Goal: Task Accomplishment & Management: Use online tool/utility

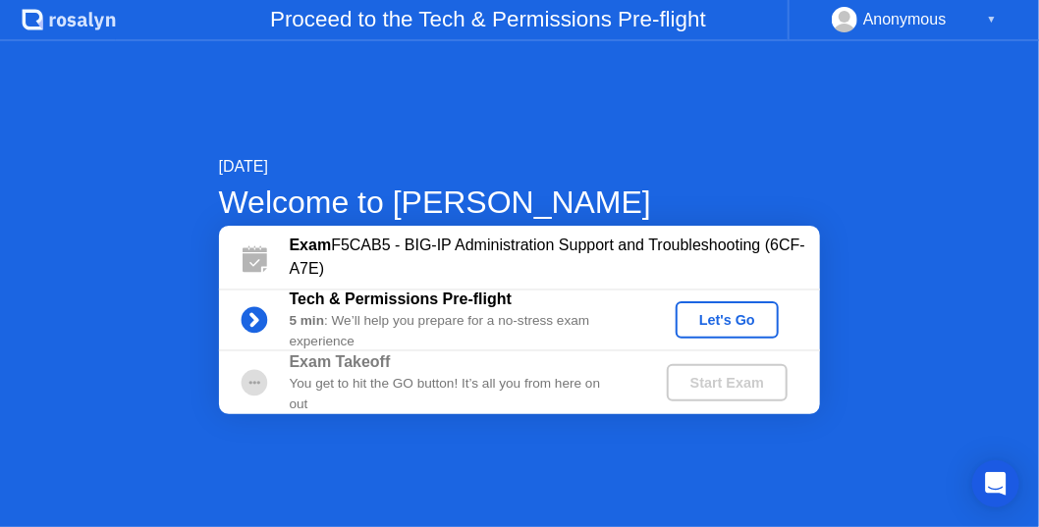
click at [709, 315] on div "Let's Go" at bounding box center [727, 320] width 87 height 16
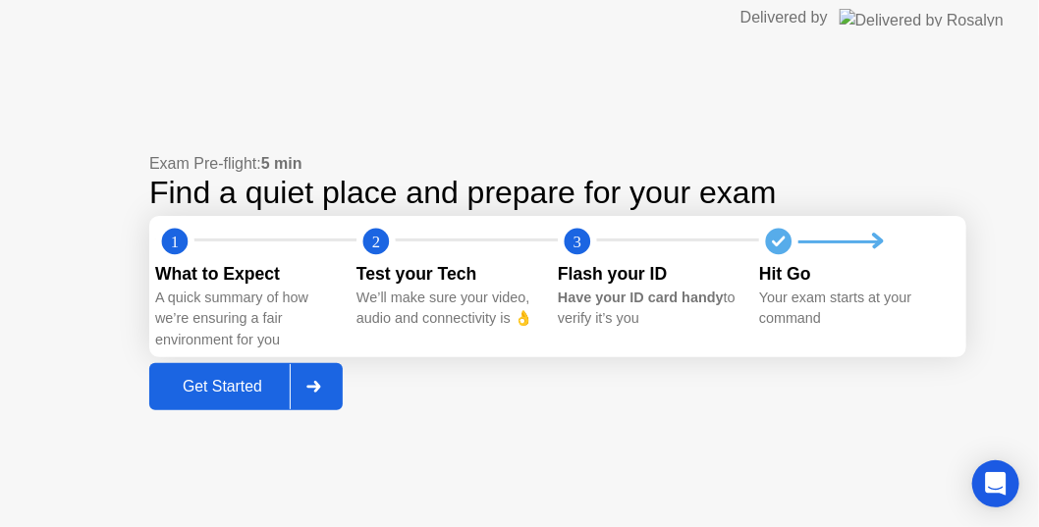
click at [243, 380] on div "Get Started" at bounding box center [222, 387] width 135 height 18
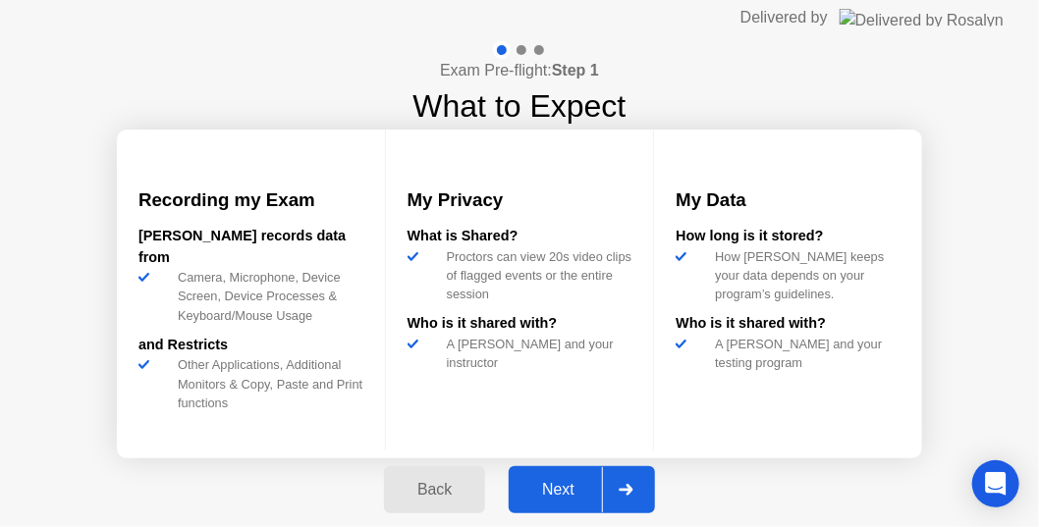
click at [585, 503] on button "Next" at bounding box center [582, 490] width 146 height 47
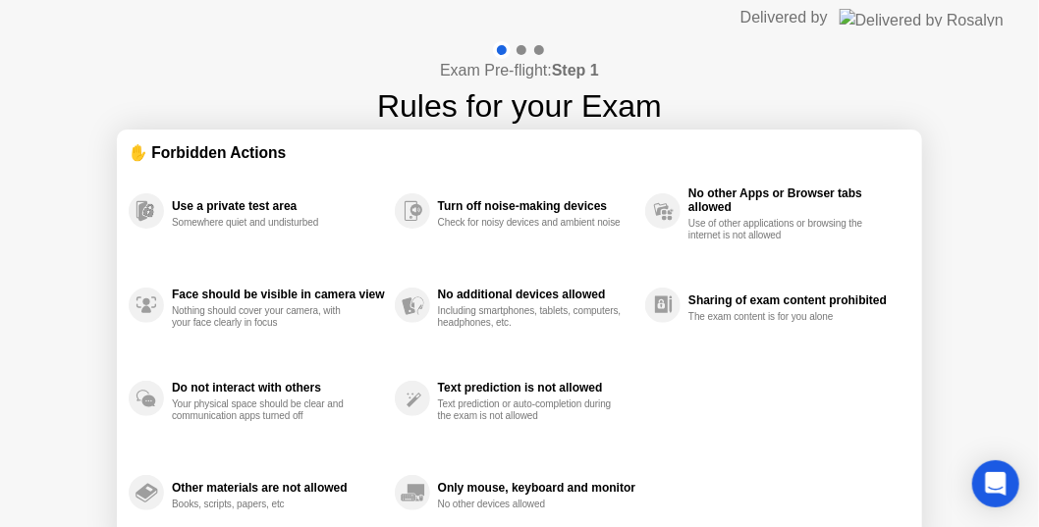
scroll to position [92, 0]
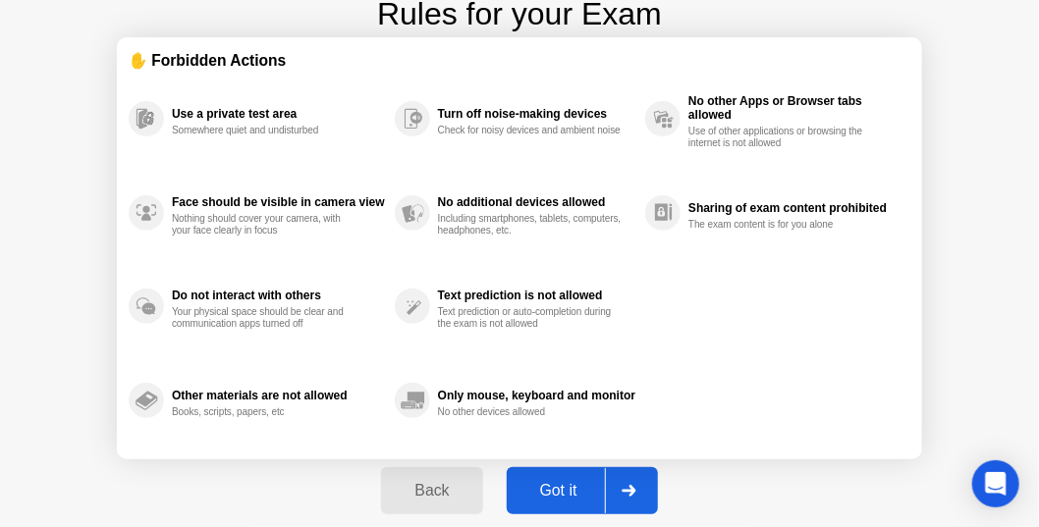
click at [564, 491] on div "Got it" at bounding box center [559, 491] width 92 height 18
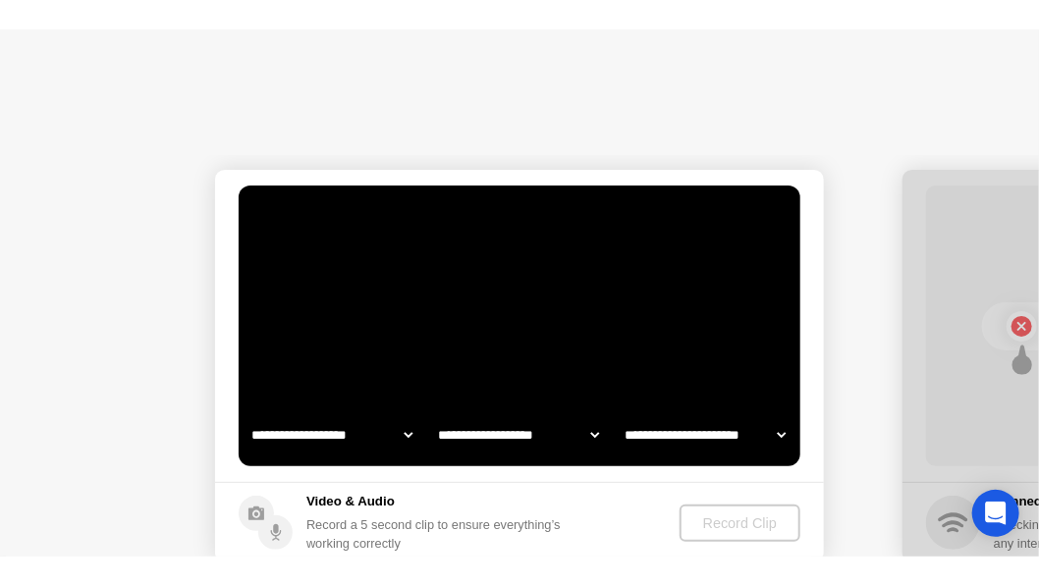
scroll to position [0, 0]
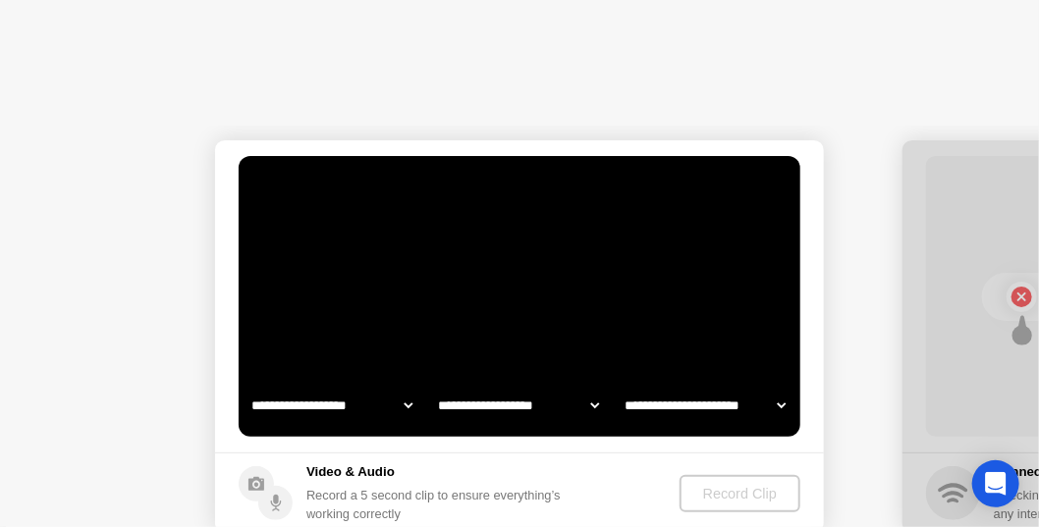
select select "**********"
select select "*******"
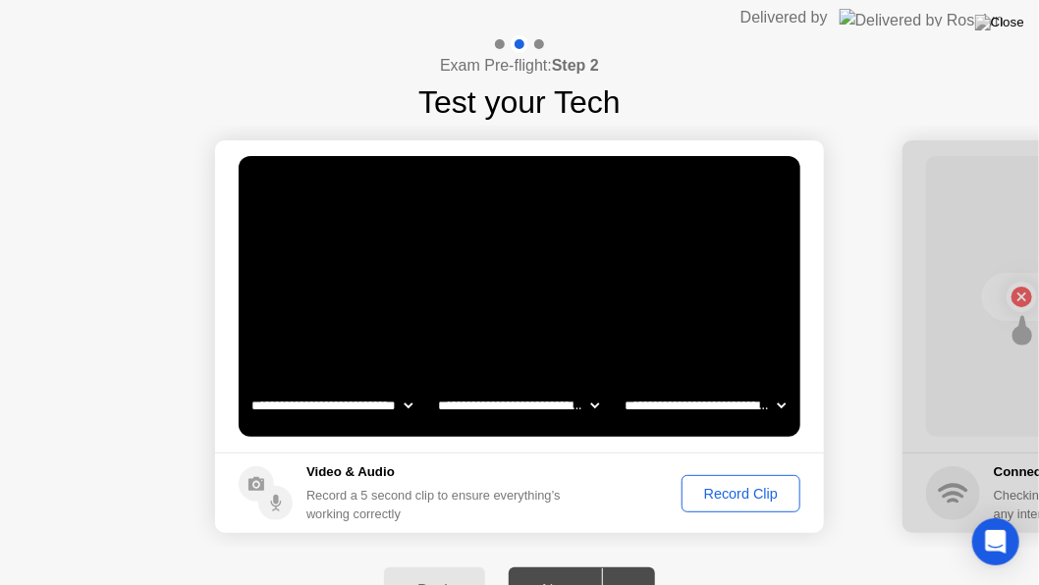
click at [712, 514] on footer "Video & Audio Record a 5 second clip to ensure everything’s working correctly R…" at bounding box center [519, 493] width 609 height 81
click at [721, 497] on div "Record Clip" at bounding box center [741, 494] width 105 height 16
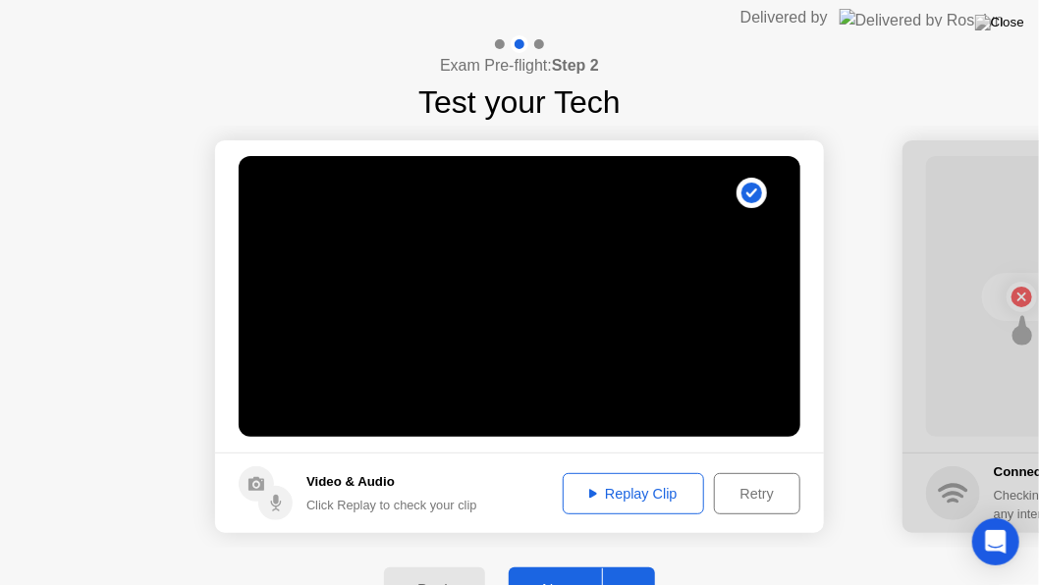
click at [659, 487] on div "Replay Clip" at bounding box center [634, 494] width 128 height 16
click at [571, 526] on button "Next" at bounding box center [582, 591] width 146 height 47
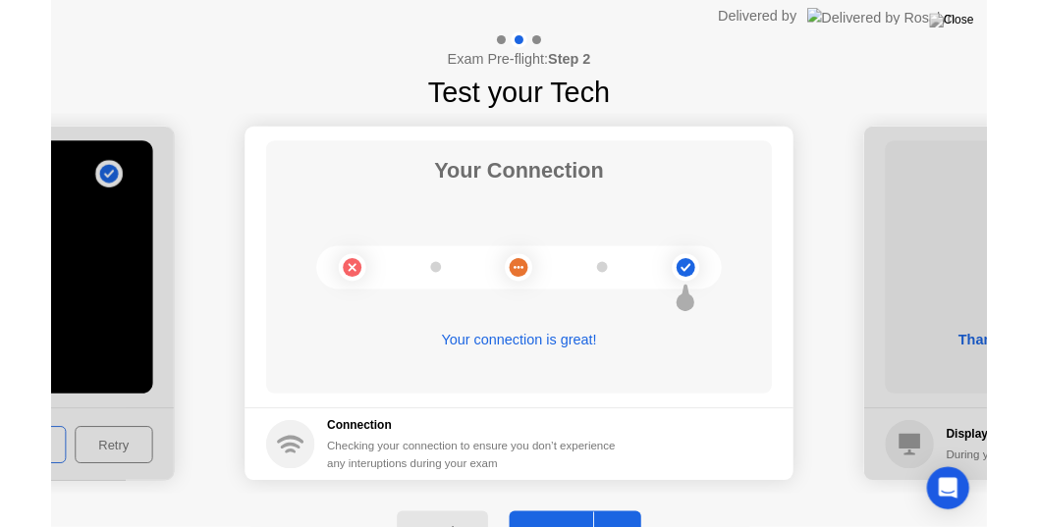
scroll to position [0, 2476]
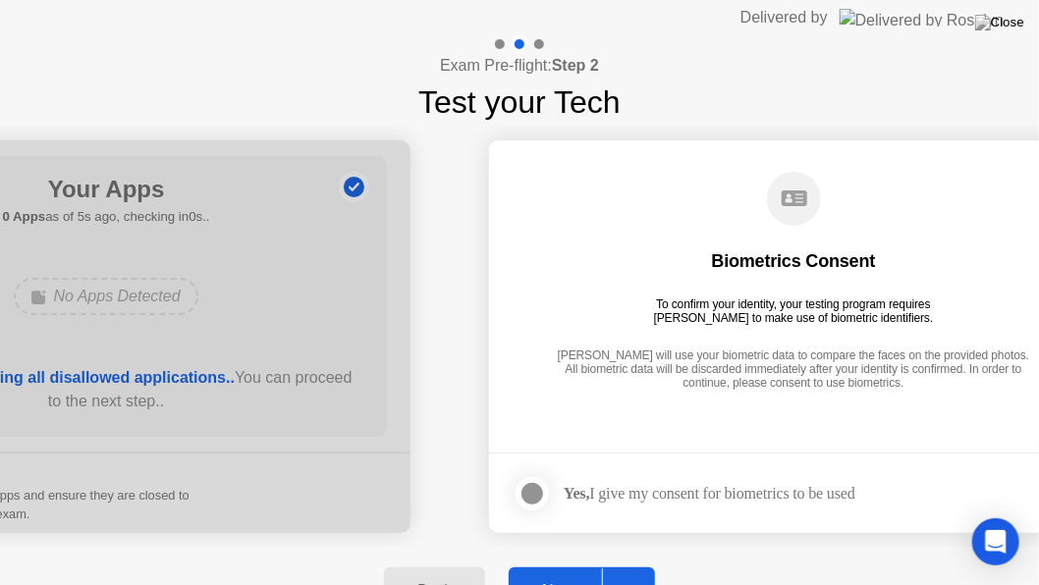
click at [573, 526] on button "Next" at bounding box center [582, 591] width 146 height 47
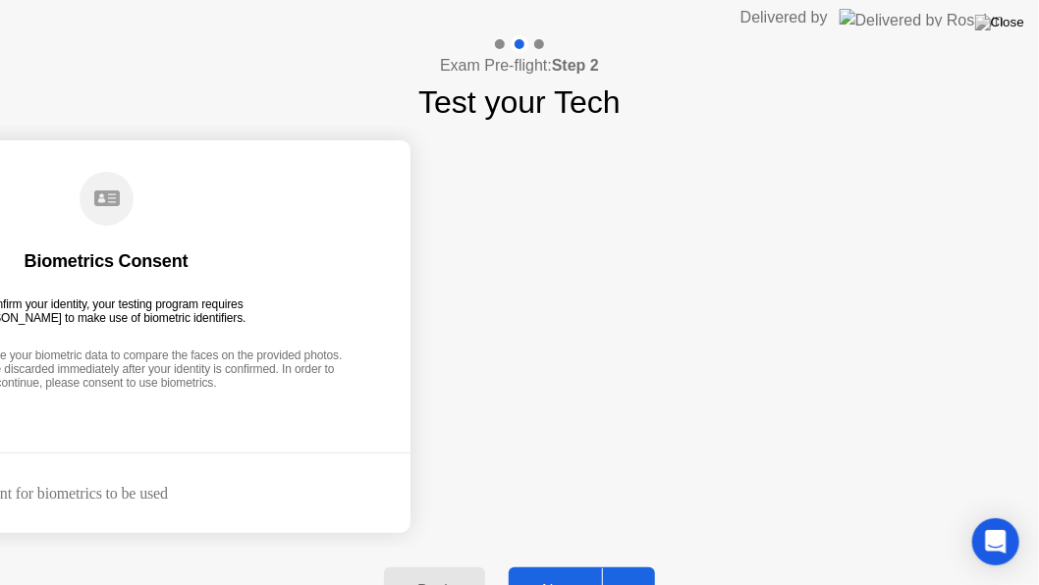
click at [130, 501] on div "Yes, I give my consent for biometrics to be used" at bounding box center [22, 493] width 292 height 19
drag, startPoint x: 298, startPoint y: 289, endPoint x: 774, endPoint y: 314, distance: 477.1
drag, startPoint x: 774, startPoint y: 314, endPoint x: 921, endPoint y: 312, distance: 147.3
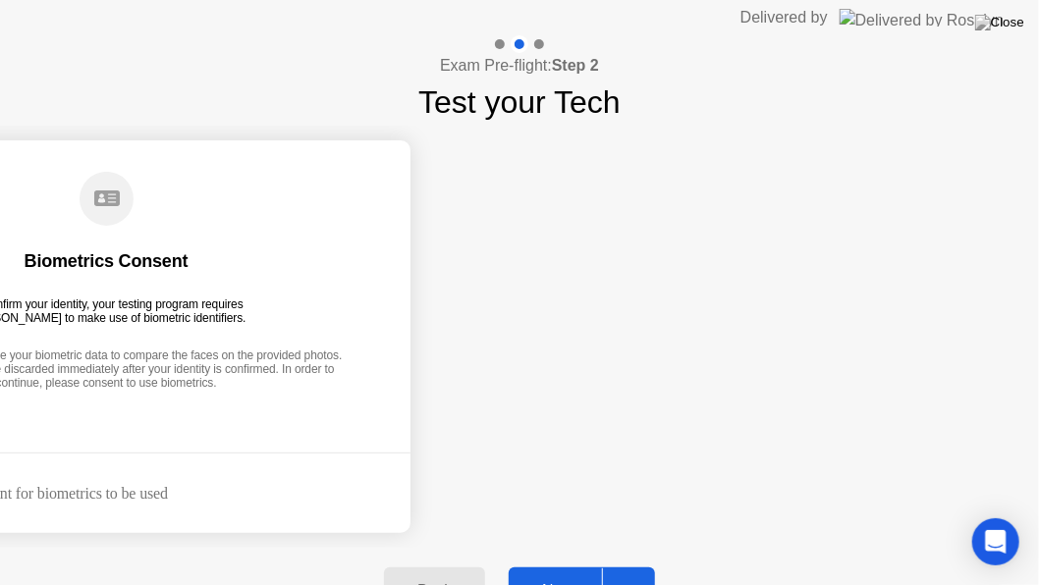
click at [449, 526] on div "Back" at bounding box center [434, 591] width 89 height 18
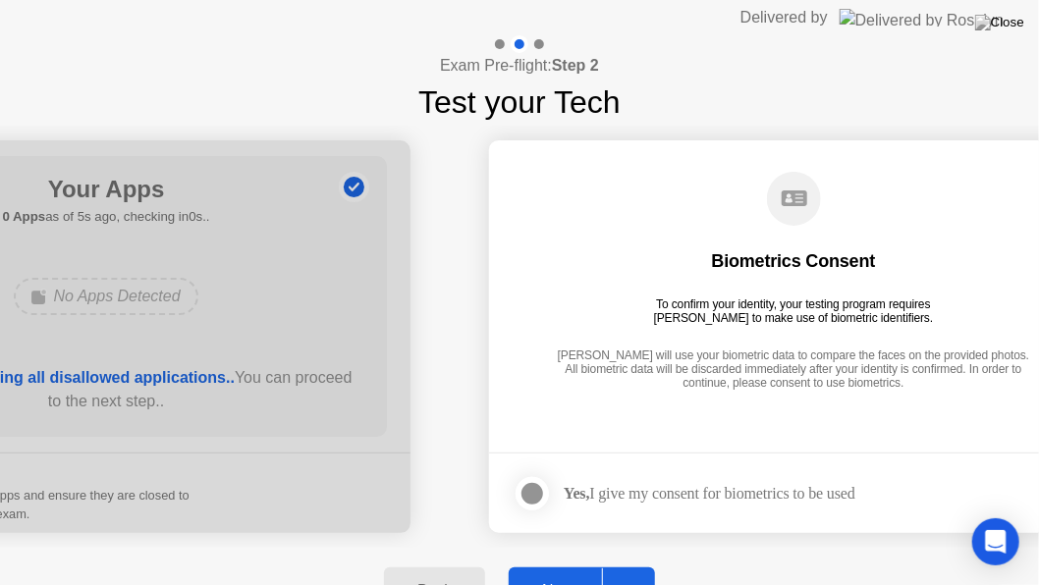
click at [539, 489] on div at bounding box center [533, 494] width 24 height 24
click at [563, 526] on div "Next" at bounding box center [558, 591] width 87 height 18
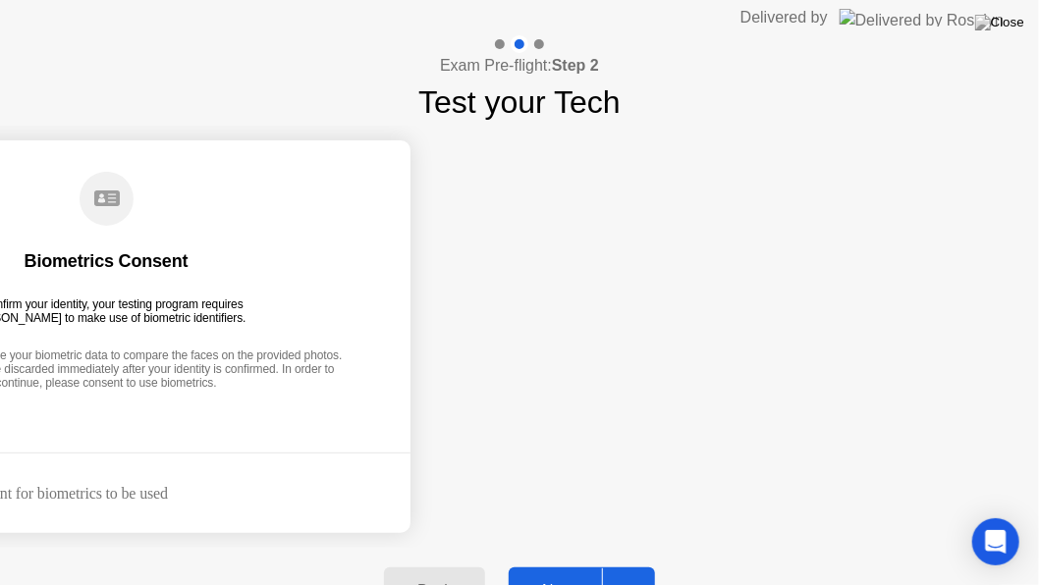
click at [431, 526] on button "Back" at bounding box center [434, 591] width 101 height 47
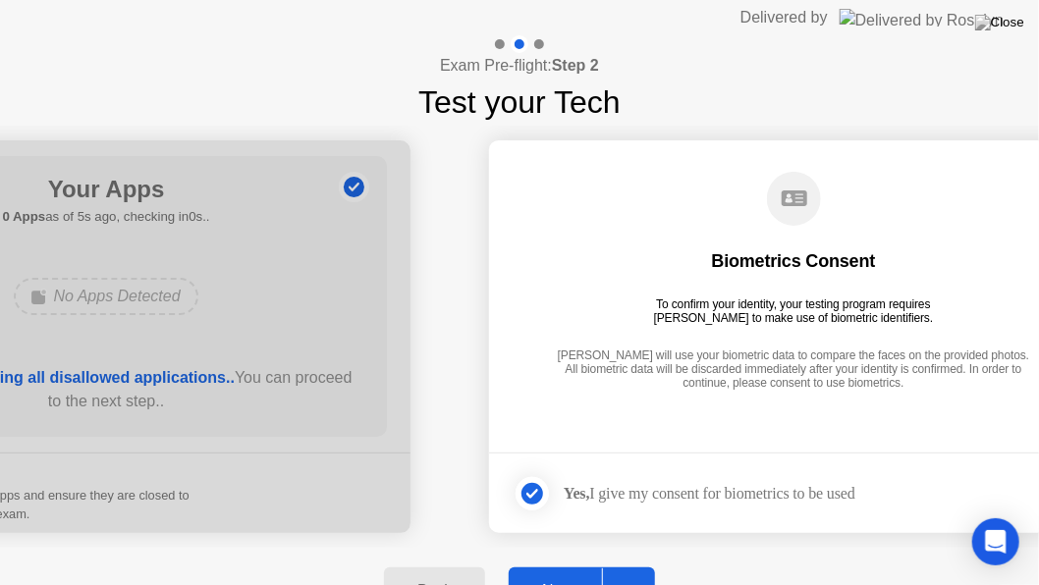
click at [431, 526] on button "Back" at bounding box center [434, 591] width 101 height 47
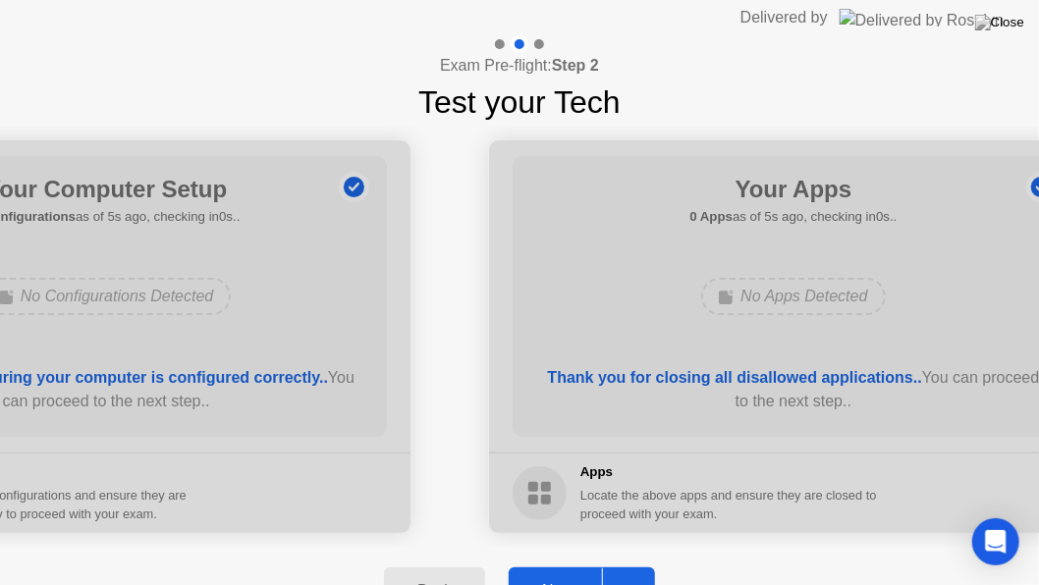
click at [545, 526] on button "Next" at bounding box center [582, 591] width 146 height 47
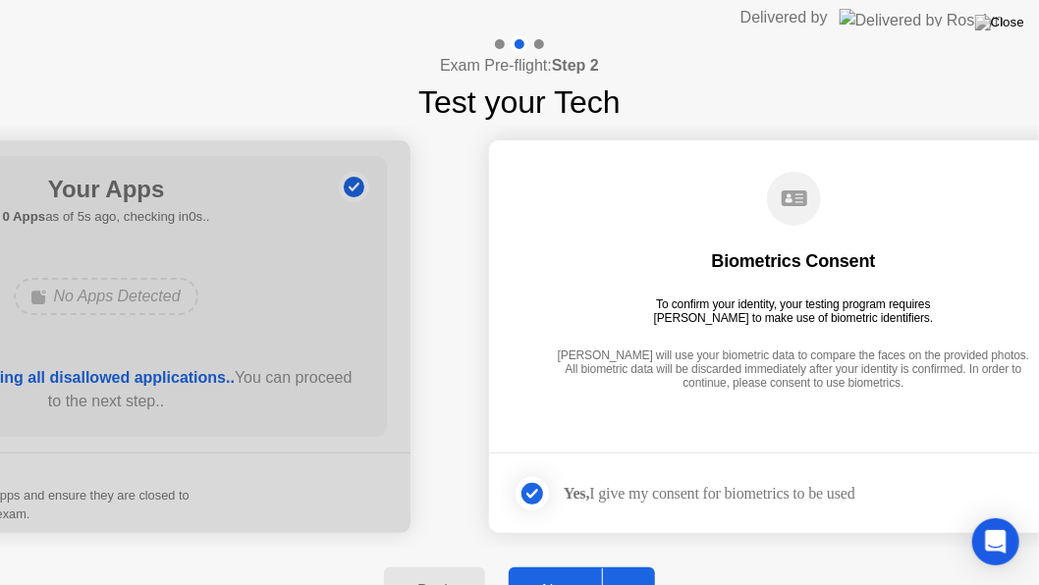
click at [545, 526] on button "Next" at bounding box center [582, 591] width 146 height 47
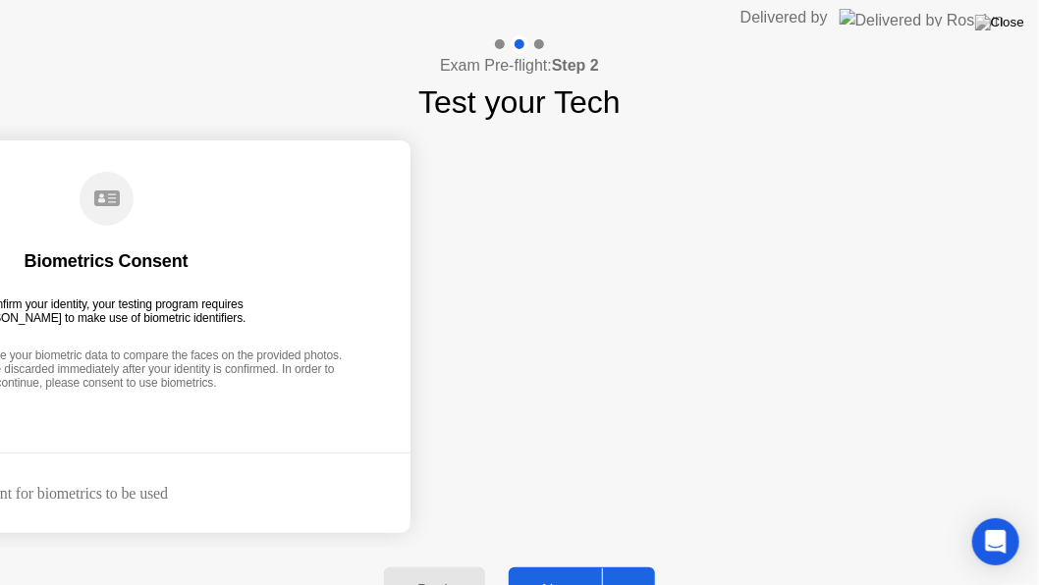
click at [545, 526] on button "Next" at bounding box center [582, 591] width 146 height 47
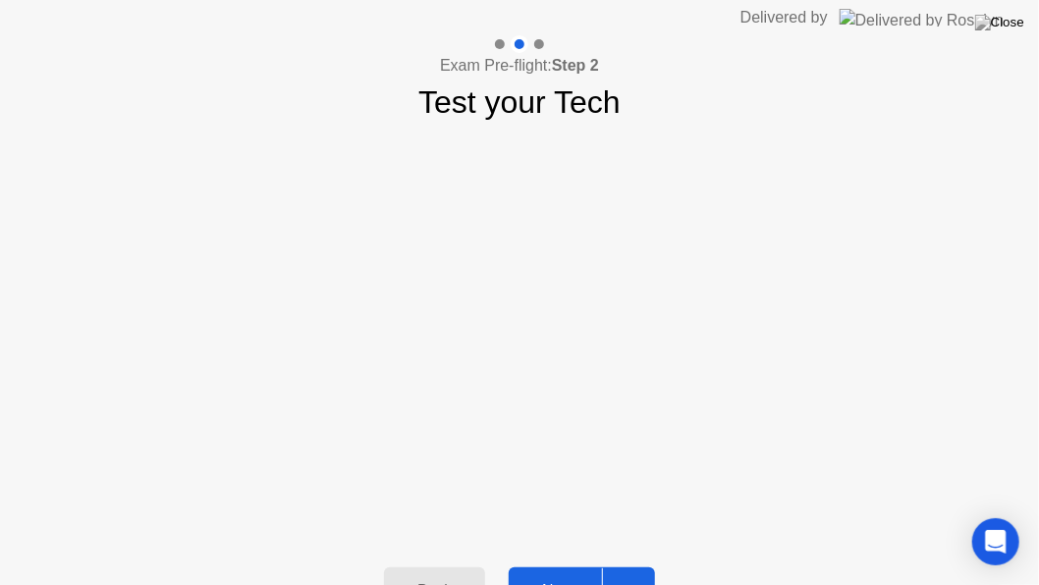
click at [545, 526] on button "Next" at bounding box center [582, 591] width 146 height 47
click at [433, 526] on div "Back Next" at bounding box center [519, 591] width 1039 height 86
click at [432, 526] on button "Back" at bounding box center [434, 591] width 101 height 47
click at [439, 526] on div "Back" at bounding box center [434, 591] width 89 height 18
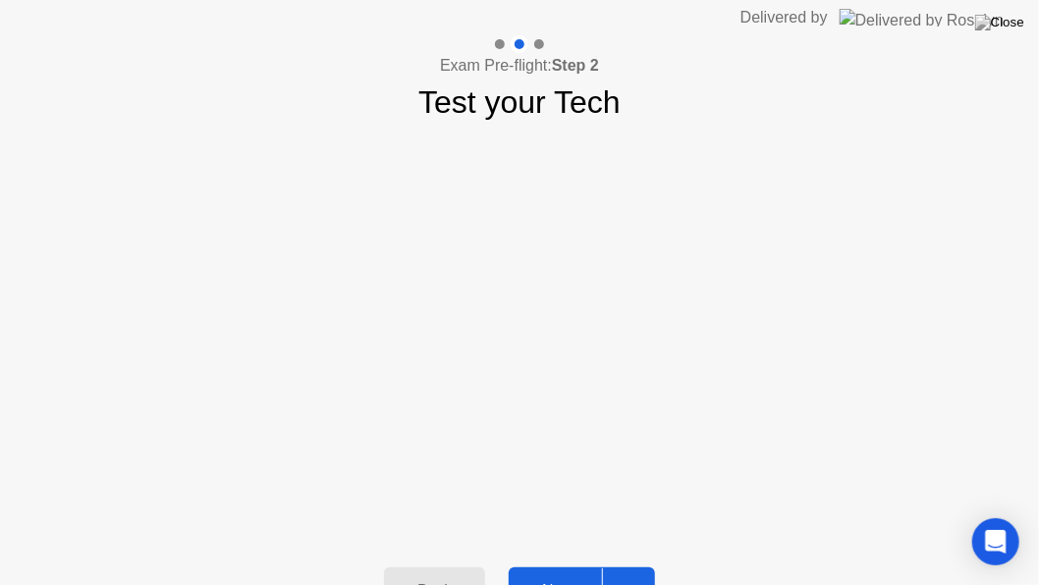
click at [432, 526] on button "Back" at bounding box center [434, 591] width 101 height 47
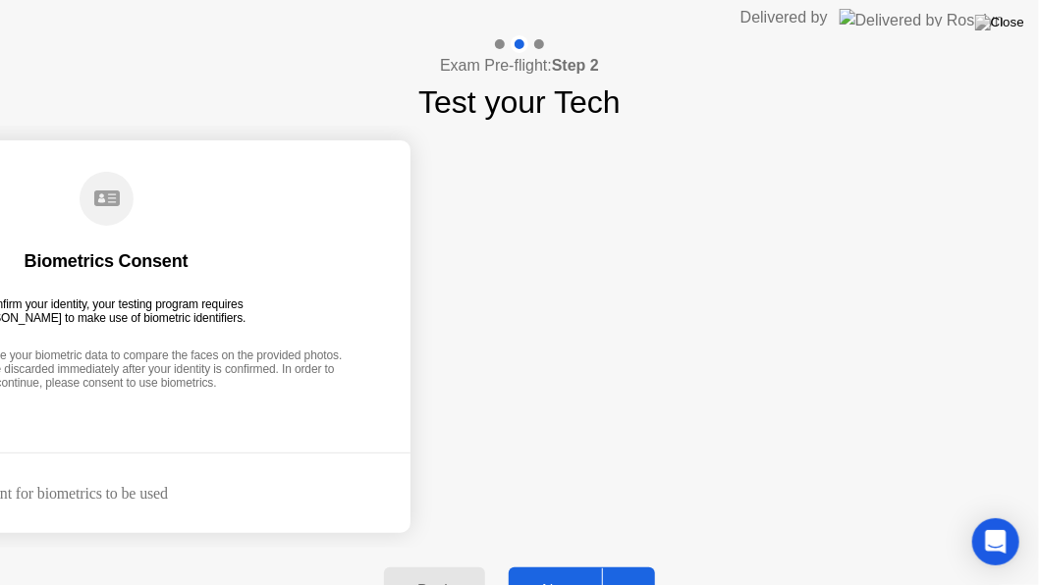
click at [437, 526] on div "Back" at bounding box center [434, 591] width 89 height 18
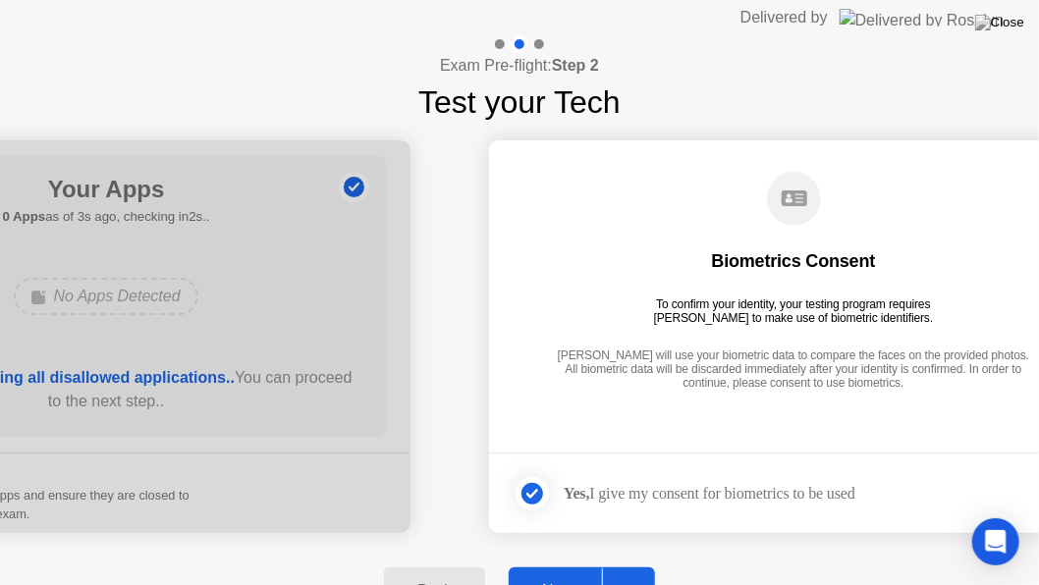
click at [437, 526] on div "Back" at bounding box center [434, 591] width 89 height 18
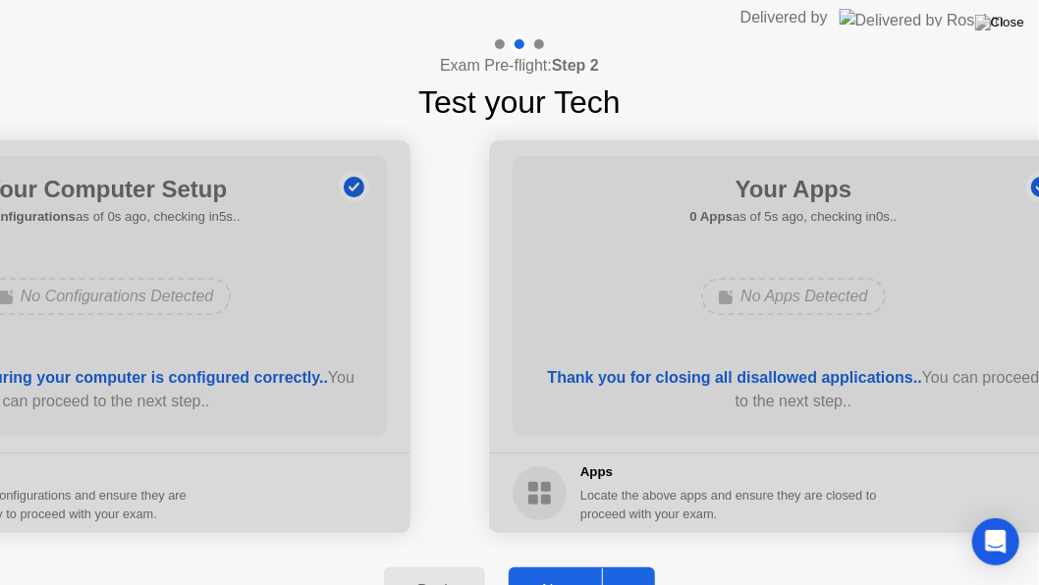
click at [437, 526] on div "Back" at bounding box center [434, 591] width 89 height 18
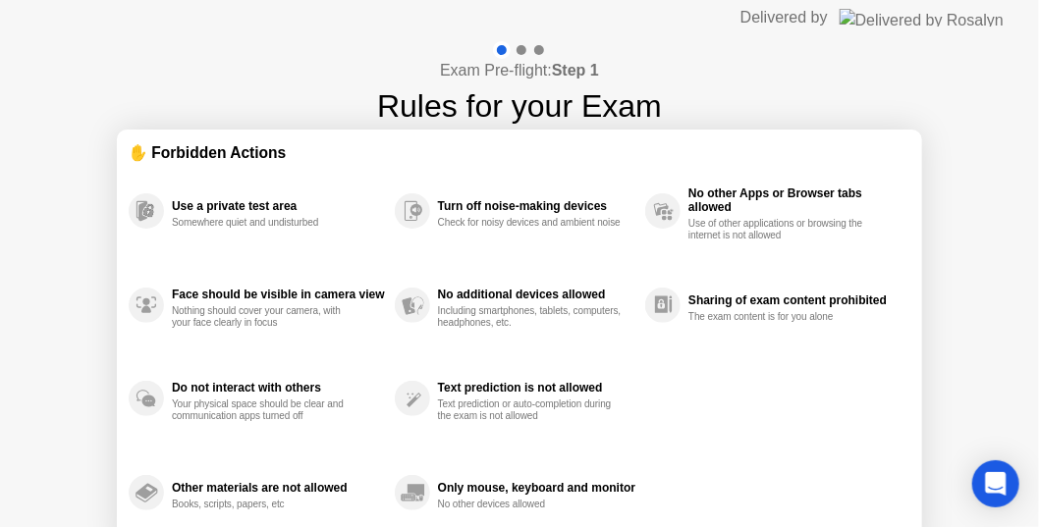
scroll to position [92, 0]
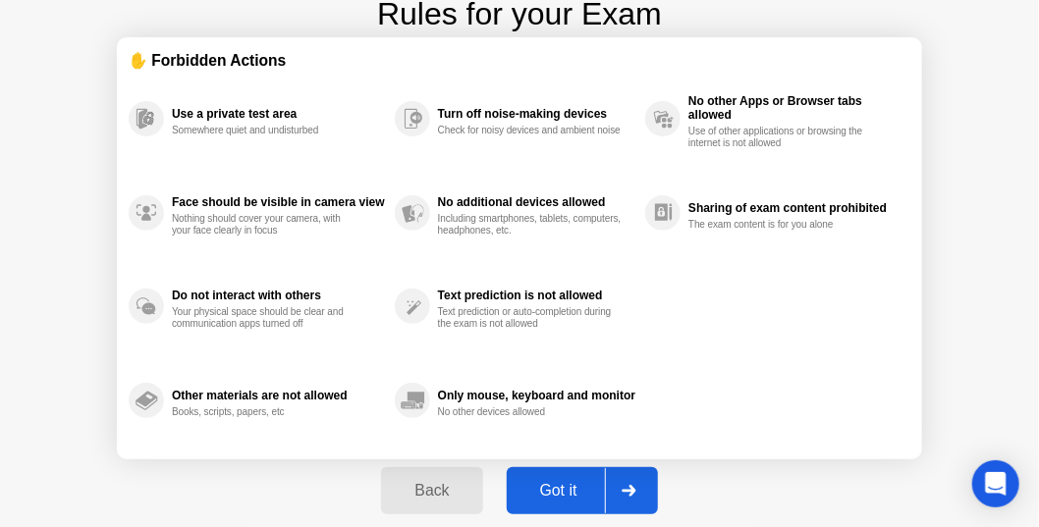
click at [538, 484] on div "Got it" at bounding box center [559, 491] width 92 height 18
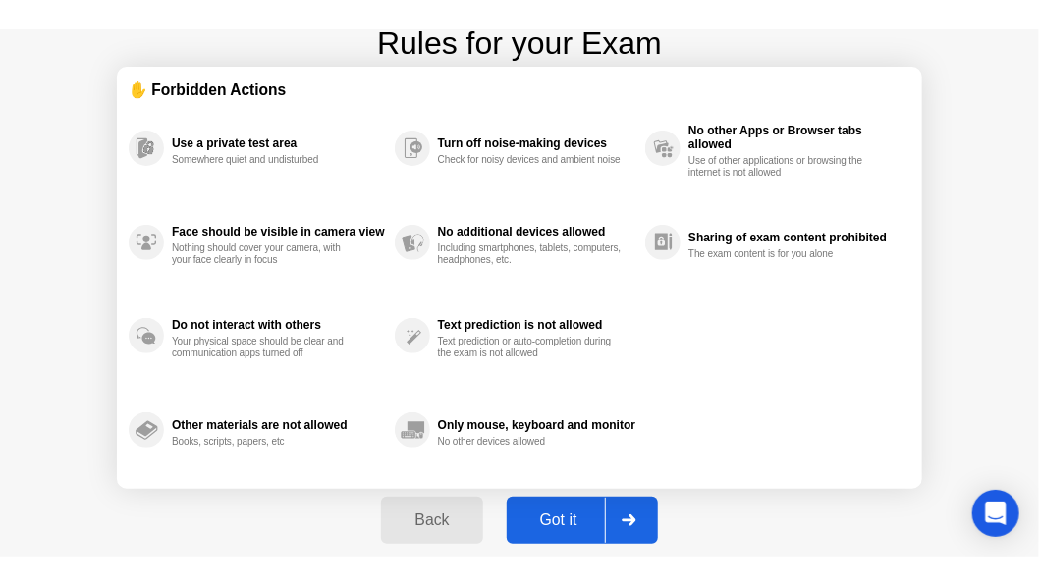
scroll to position [0, 0]
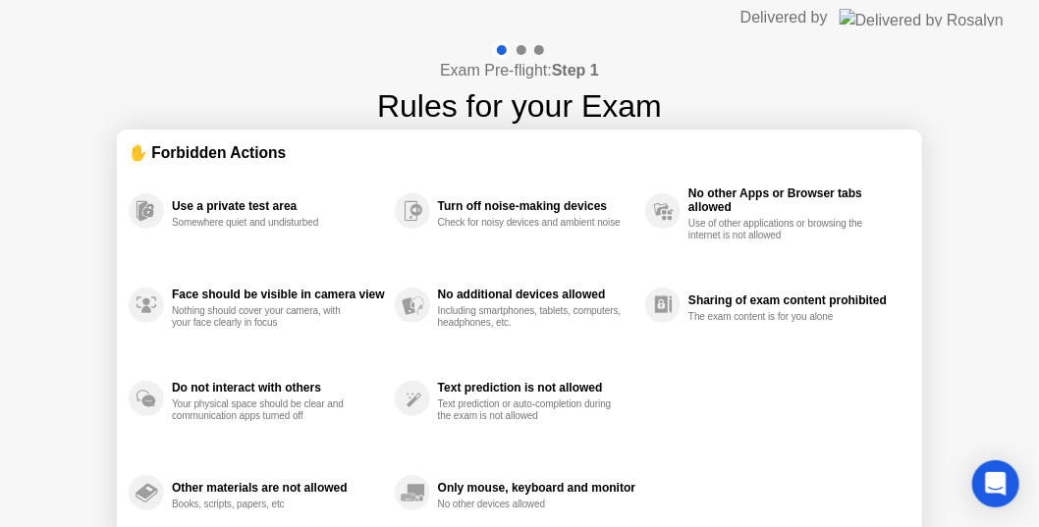
select select "**********"
select select "*******"
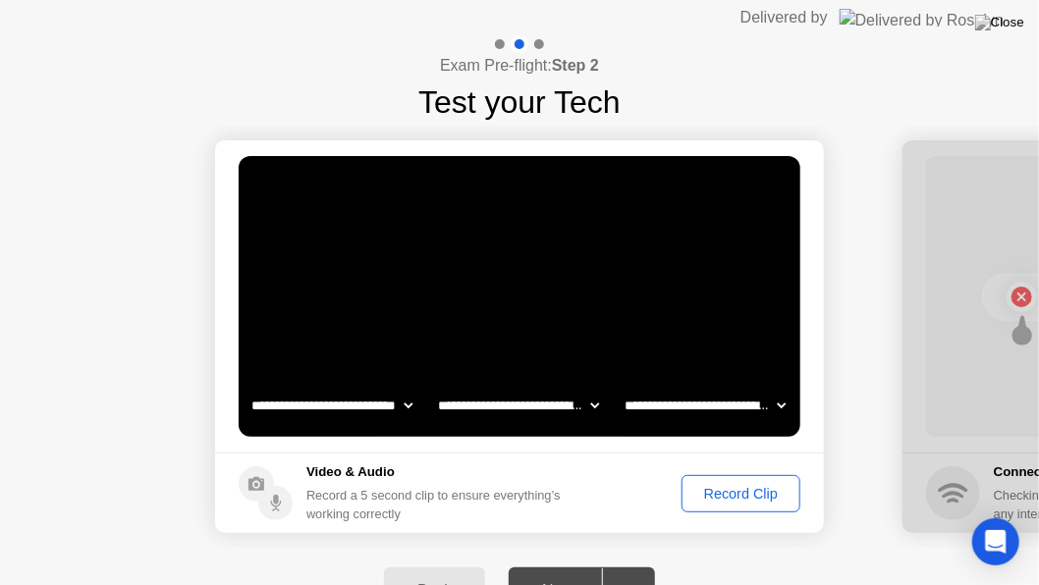
drag, startPoint x: 773, startPoint y: 488, endPoint x: 772, endPoint y: 507, distance: 18.7
click at [772, 507] on button "Record Clip" at bounding box center [741, 493] width 119 height 37
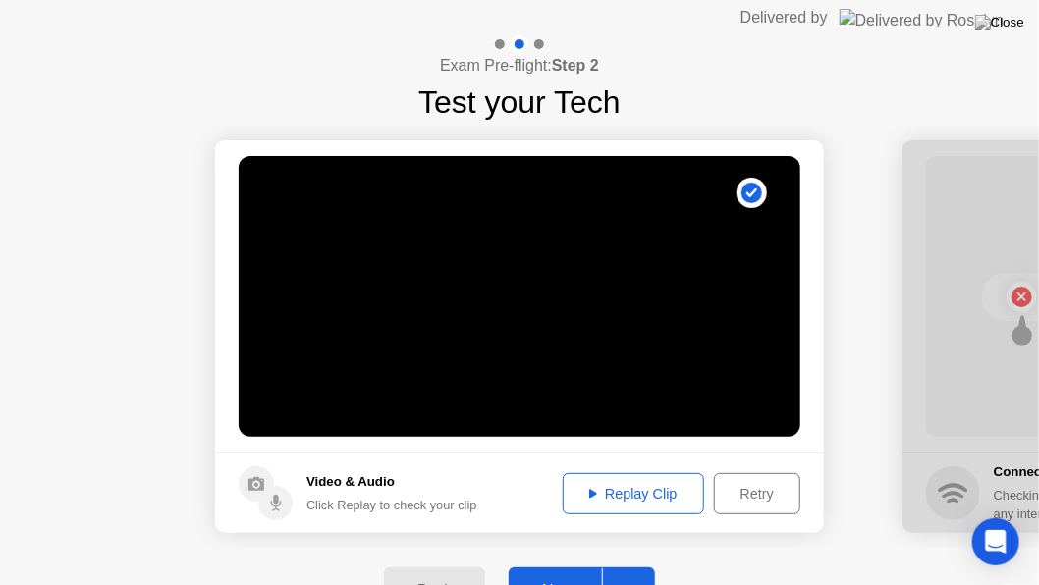
click at [614, 486] on div "Replay Clip" at bounding box center [634, 494] width 128 height 16
click at [567, 526] on button "Next" at bounding box center [582, 591] width 146 height 47
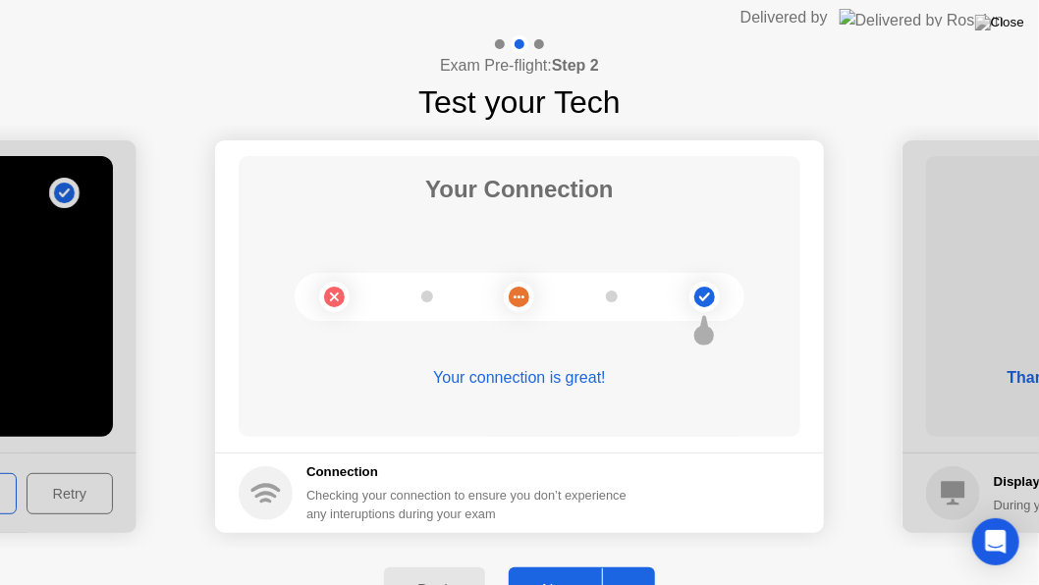
click at [557, 526] on div "Next" at bounding box center [558, 591] width 87 height 18
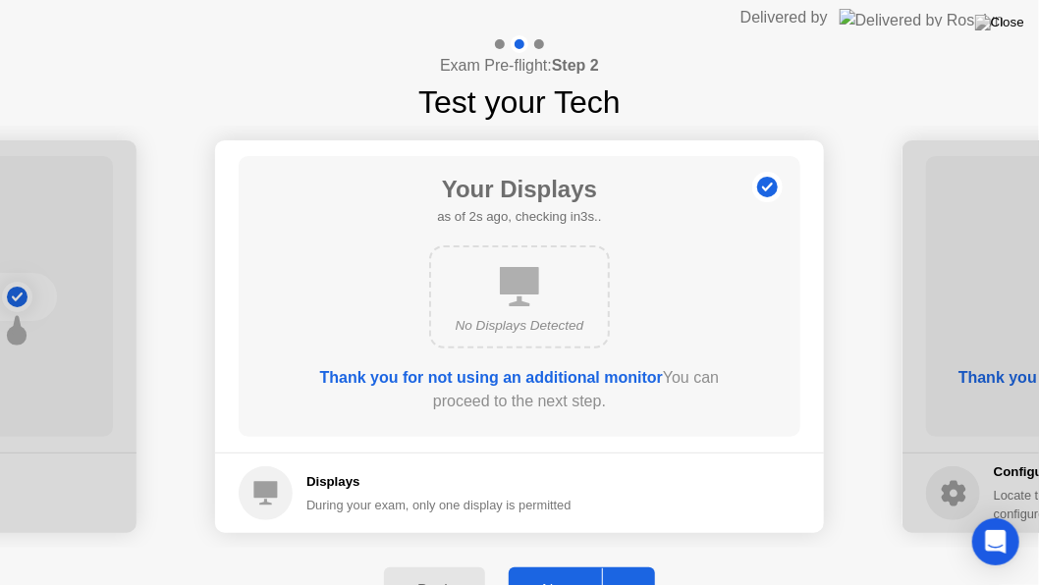
click at [557, 526] on div "Next" at bounding box center [558, 591] width 87 height 18
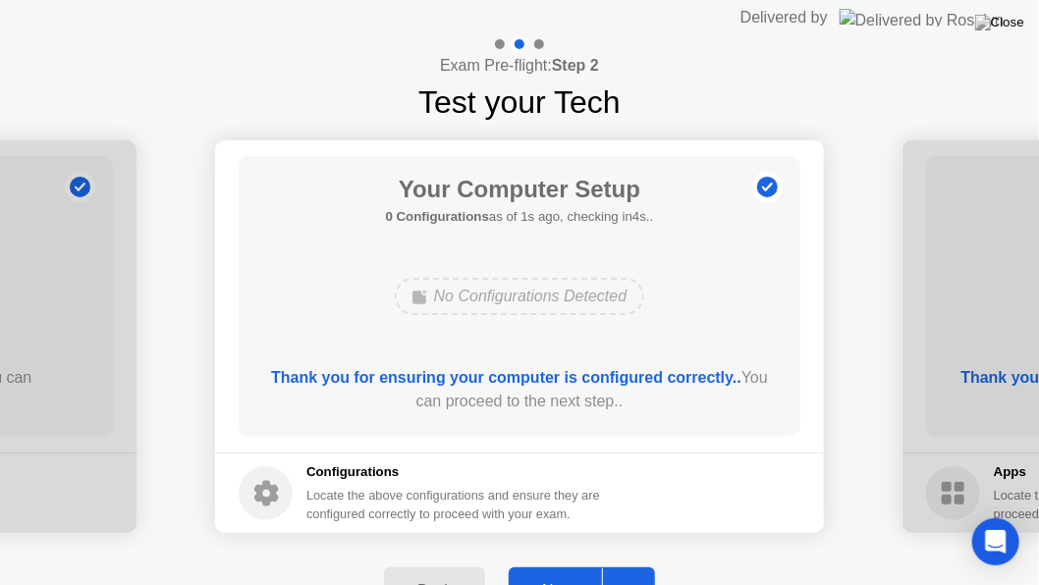
click at [557, 526] on div "Next" at bounding box center [558, 591] width 87 height 18
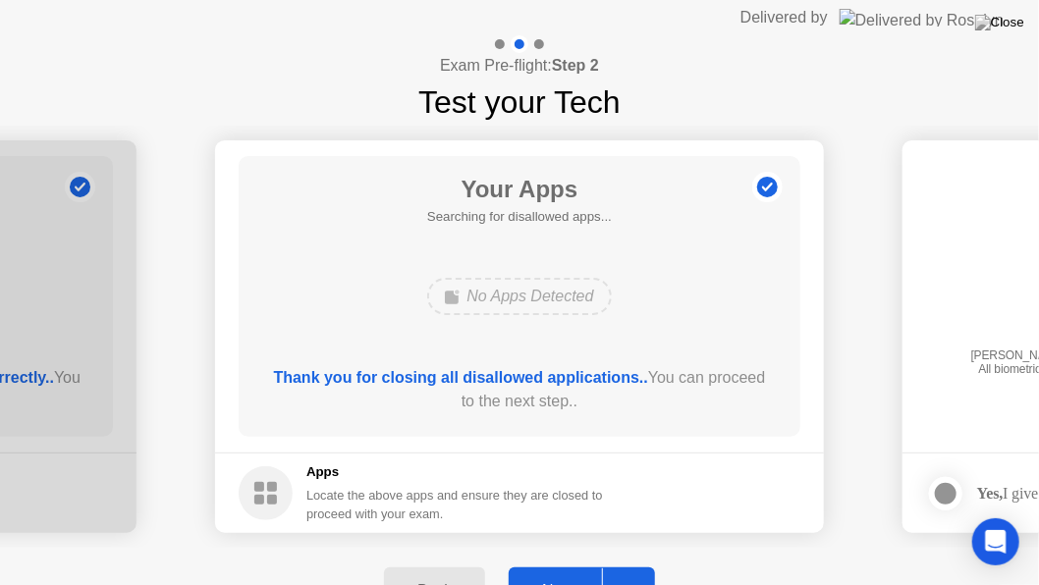
click at [557, 526] on div "Next" at bounding box center [558, 591] width 87 height 18
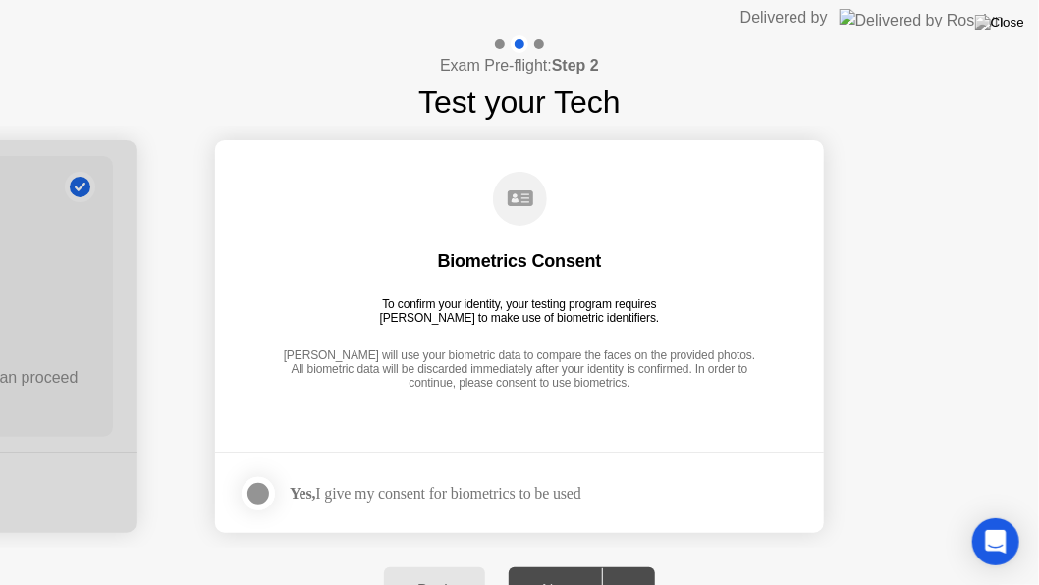
click at [254, 497] on div at bounding box center [259, 494] width 24 height 24
click at [583, 526] on button "Next" at bounding box center [582, 591] width 146 height 47
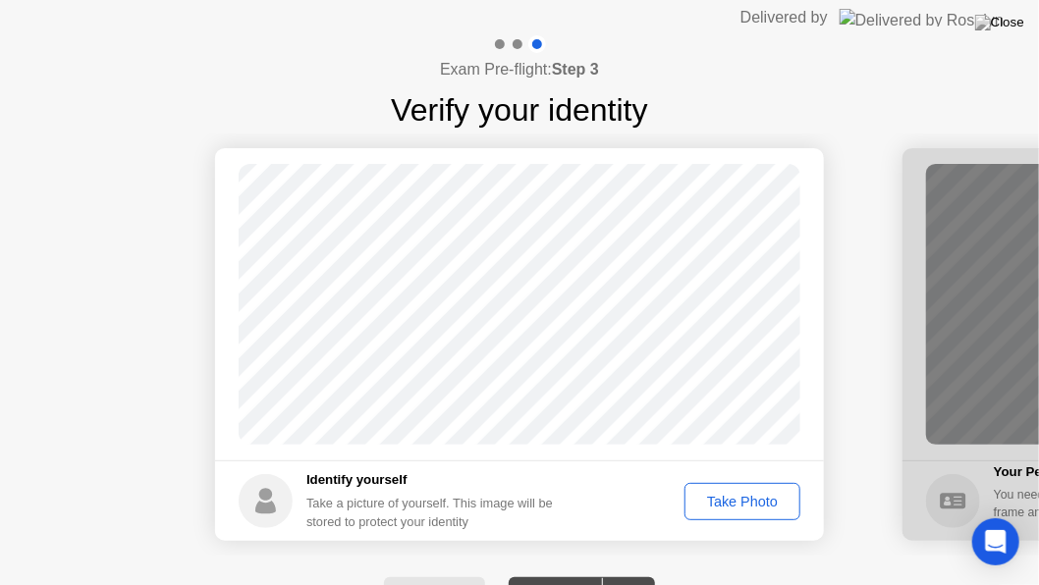
click at [742, 499] on div "Take Photo" at bounding box center [742, 502] width 102 height 16
click at [759, 500] on div "Retake" at bounding box center [755, 502] width 77 height 16
click at [736, 496] on div "Take Photo" at bounding box center [742, 502] width 102 height 16
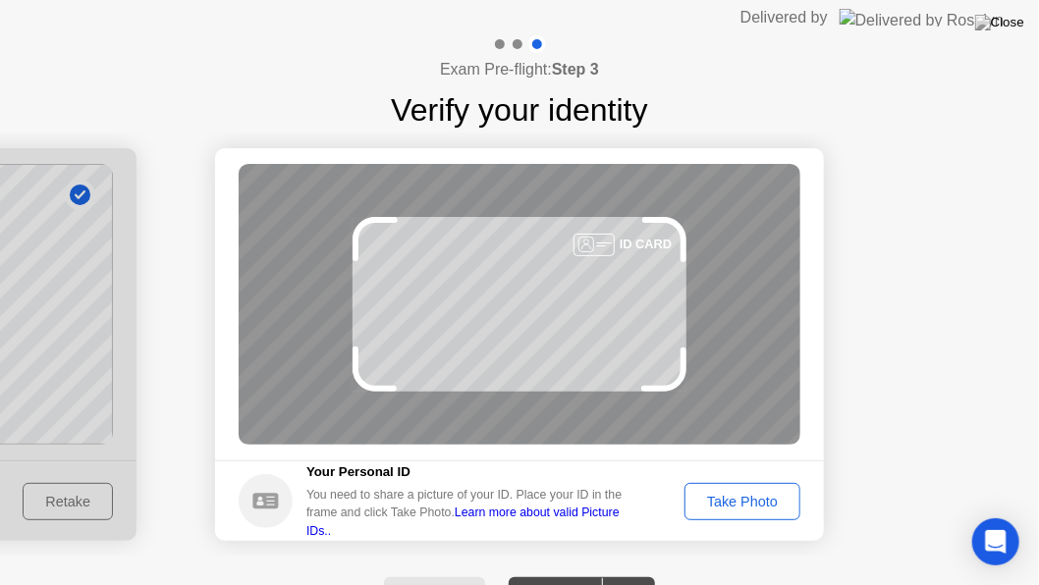
click at [768, 507] on div "Take Photo" at bounding box center [742, 502] width 102 height 16
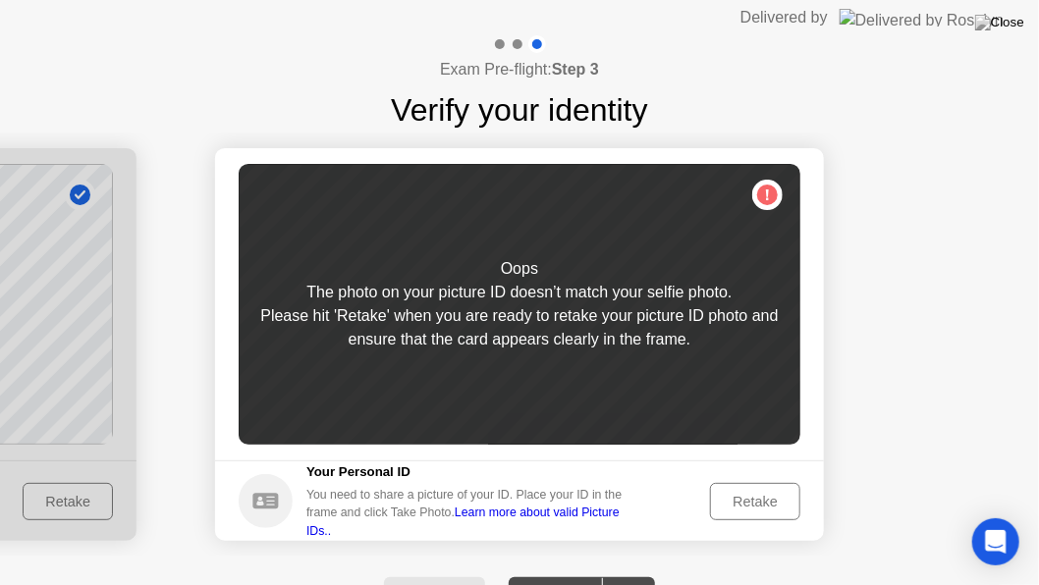
click at [768, 507] on div "Retake" at bounding box center [755, 502] width 77 height 16
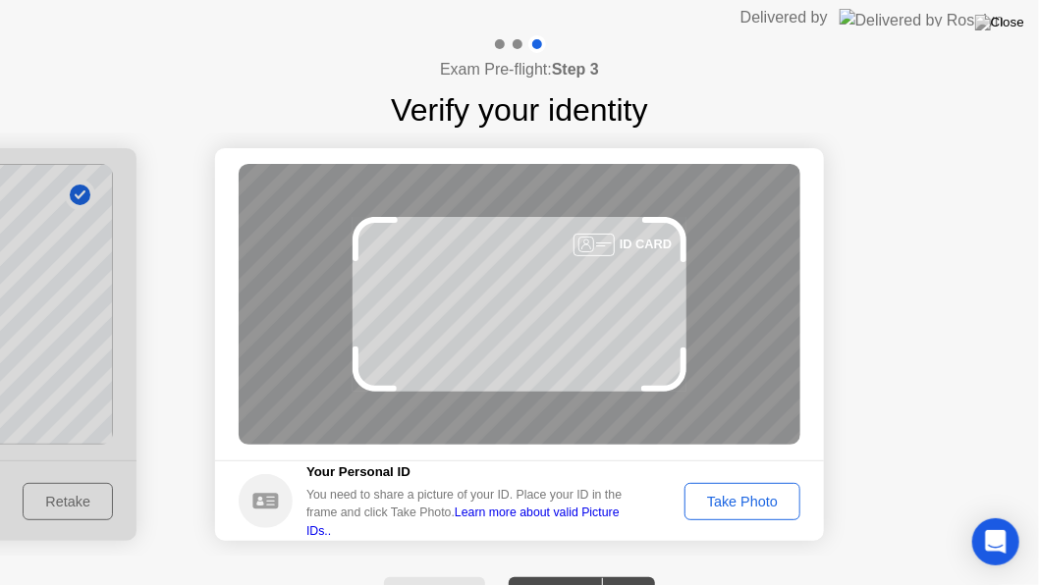
click at [768, 507] on div "Take Photo" at bounding box center [742, 502] width 102 height 16
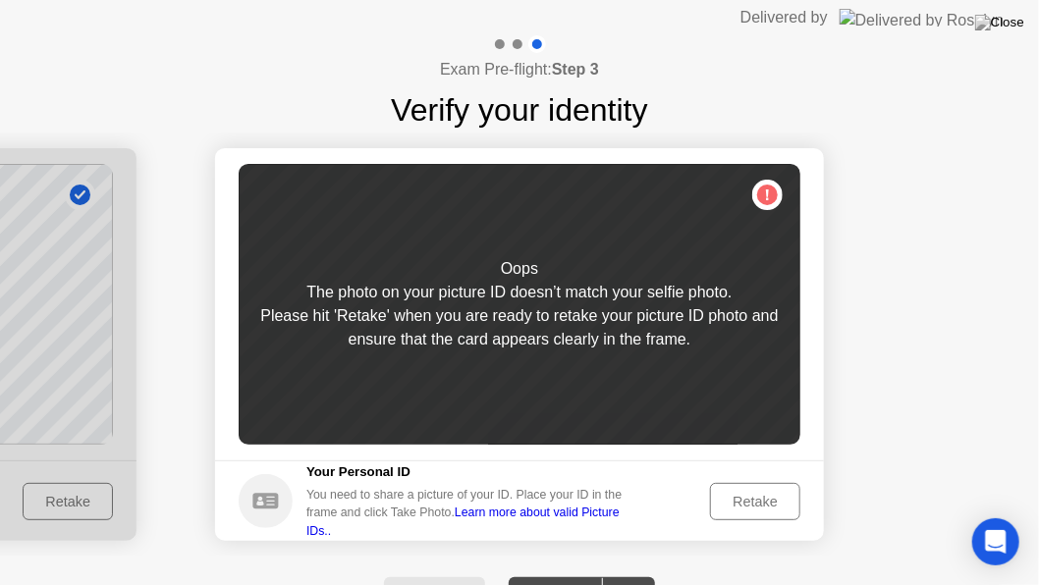
click at [768, 507] on div "Retake" at bounding box center [755, 502] width 77 height 16
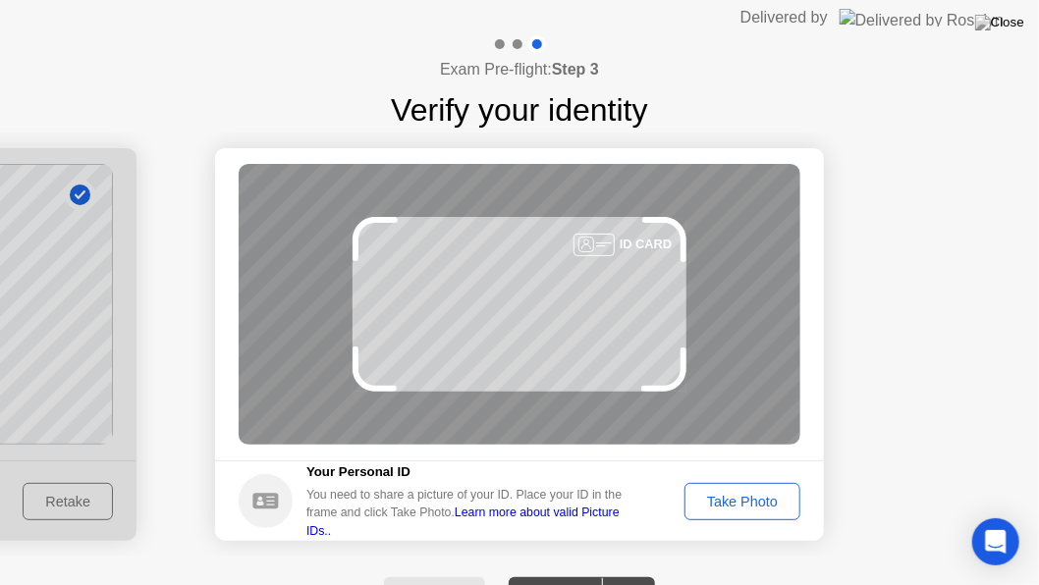
click at [768, 507] on div "Take Photo" at bounding box center [742, 502] width 102 height 16
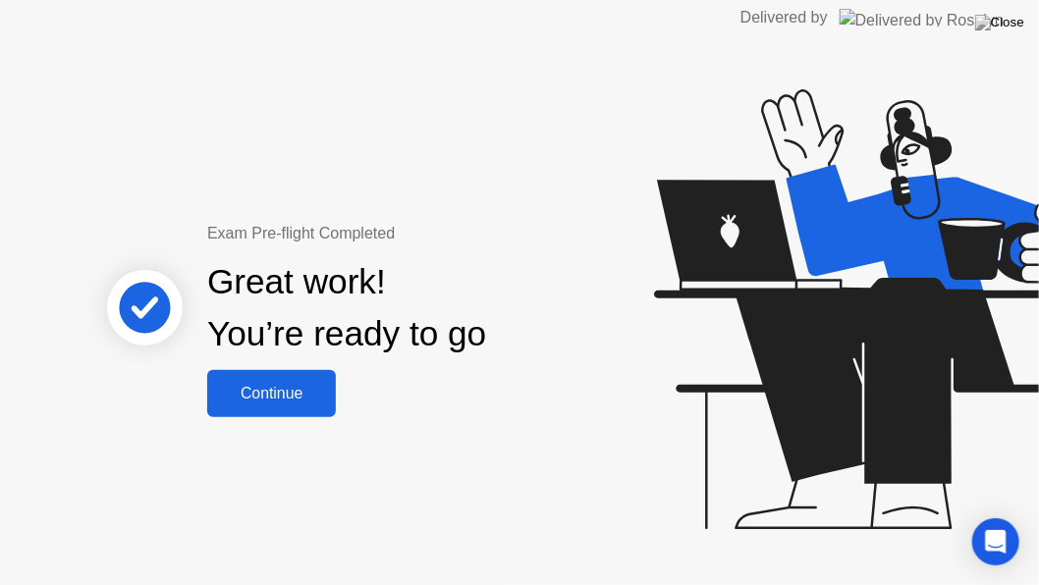
click at [249, 394] on div "Continue" at bounding box center [271, 394] width 117 height 18
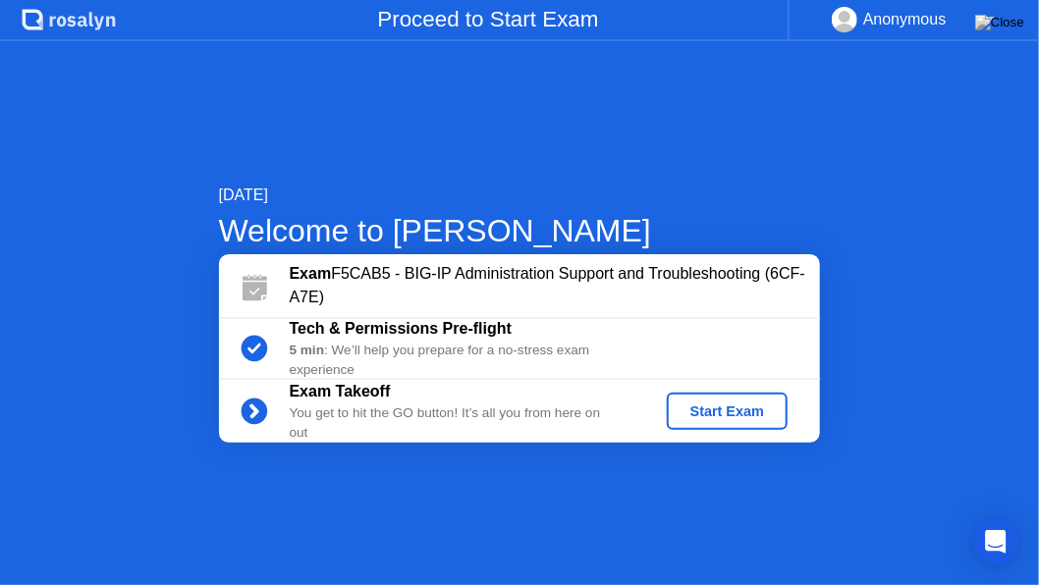
click at [729, 404] on div "Start Exam" at bounding box center [727, 412] width 105 height 16
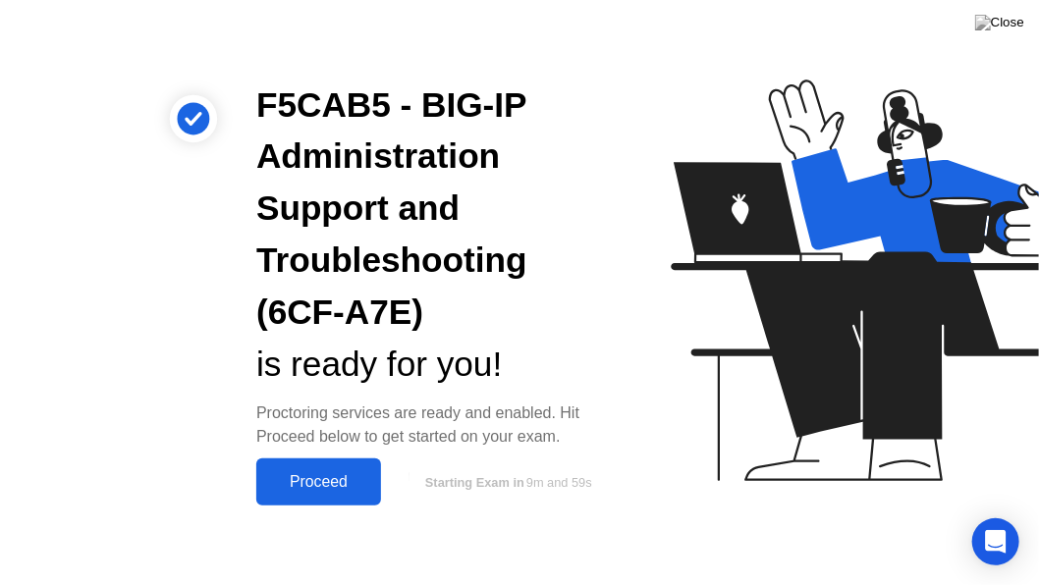
click at [306, 480] on div "Proceed" at bounding box center [318, 482] width 113 height 18
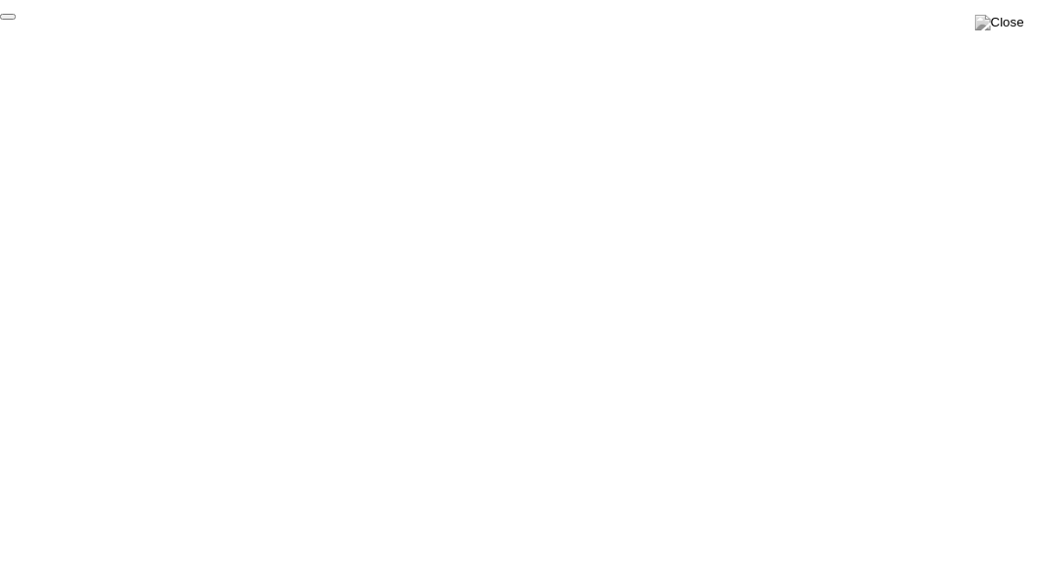
click at [16, 20] on button "End Proctoring Session" at bounding box center [8, 17] width 16 height 6
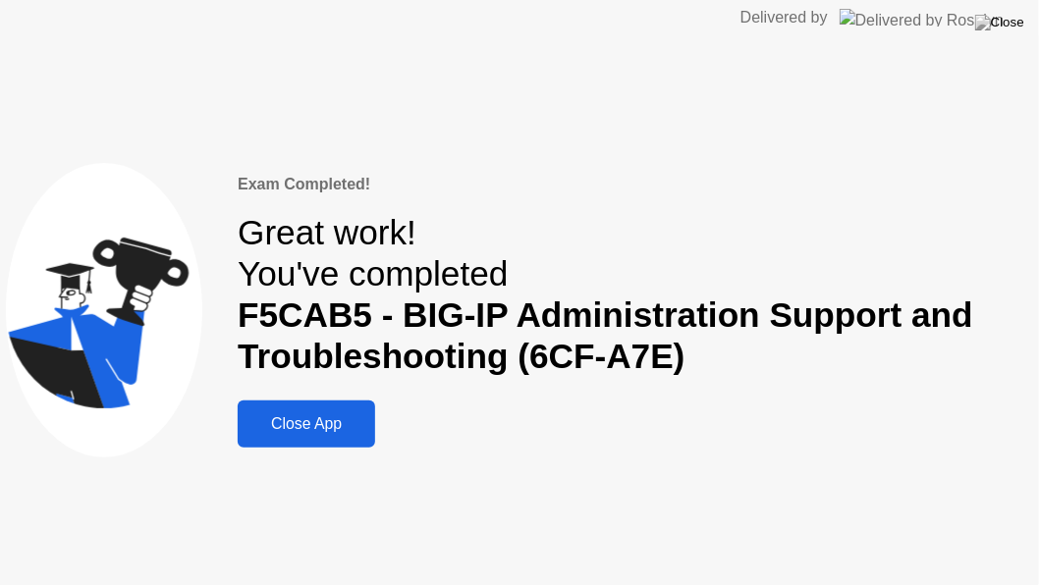
click at [359, 437] on button "Close App" at bounding box center [307, 424] width 138 height 47
